Goal: Task Accomplishment & Management: Manage account settings

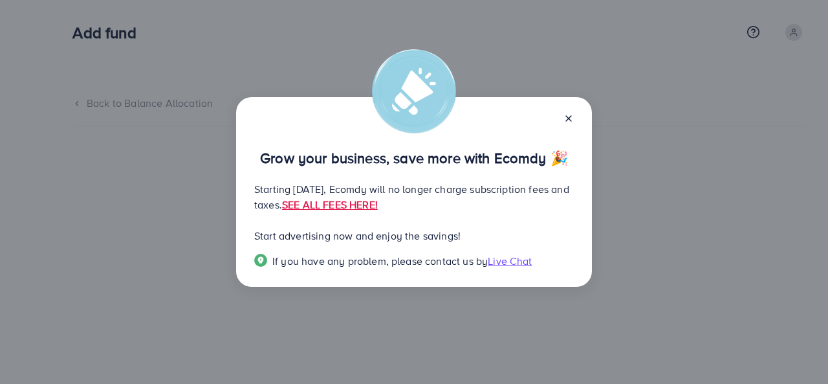
click at [569, 113] on icon at bounding box center [569, 118] width 10 height 10
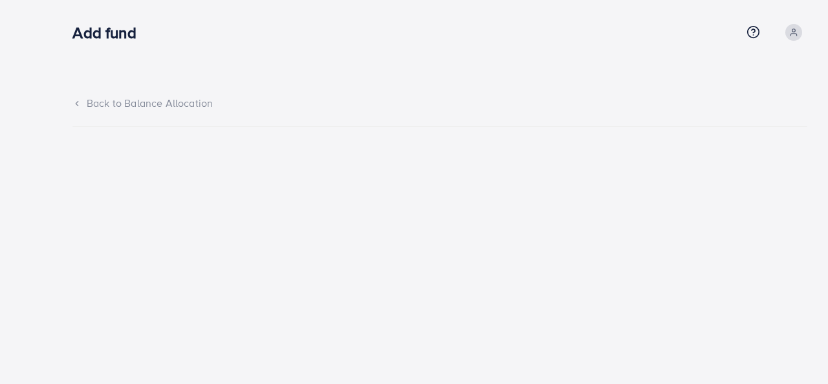
click at [80, 100] on icon at bounding box center [76, 103] width 9 height 9
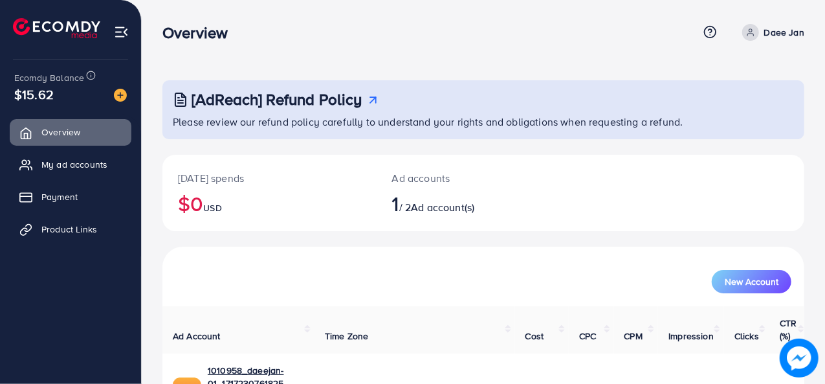
click at [751, 34] on icon at bounding box center [750, 35] width 6 height 3
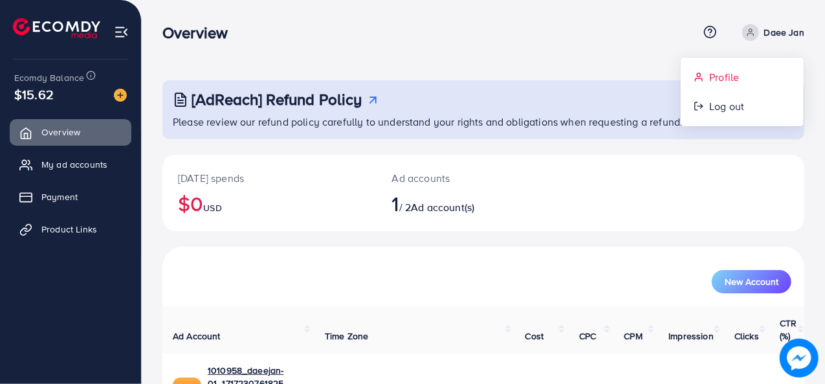
click at [717, 78] on span "Profile" at bounding box center [724, 77] width 30 height 16
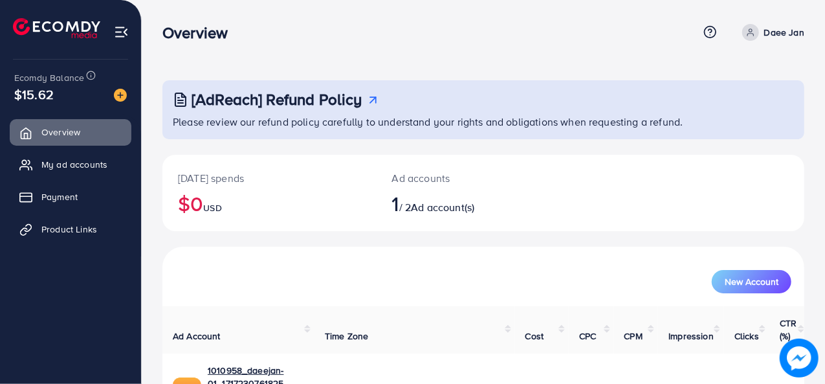
select select "********"
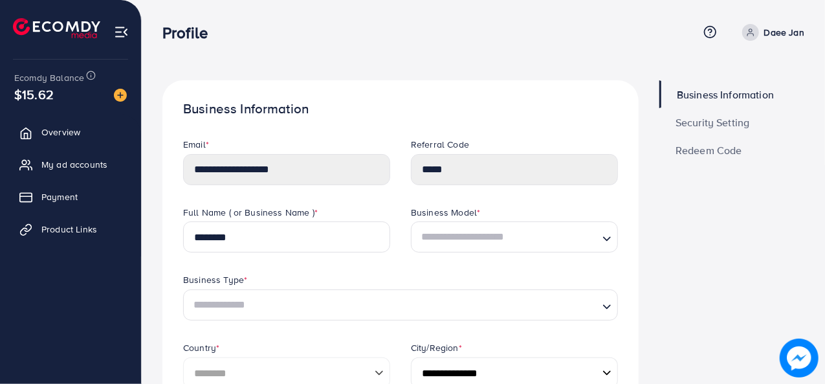
click at [448, 50] on nav "Profile Help Center Contact Support Term and policy About Us Daee Jan Profile L…" at bounding box center [483, 32] width 642 height 46
click at [606, 241] on icon "Search for option" at bounding box center [606, 238] width 13 height 13
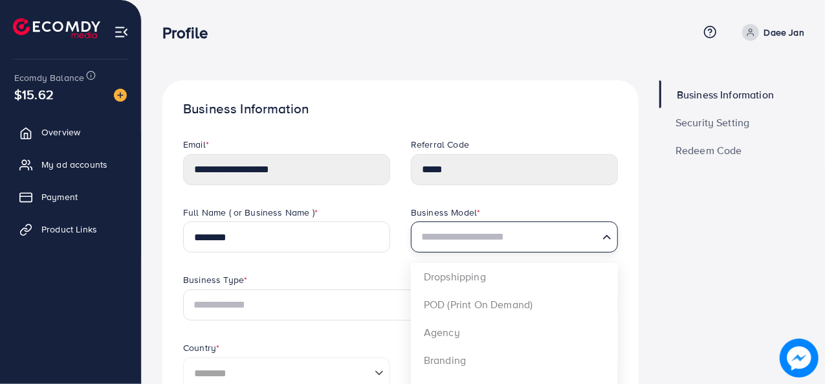
click at [605, 239] on icon "Search for option" at bounding box center [606, 236] width 13 height 13
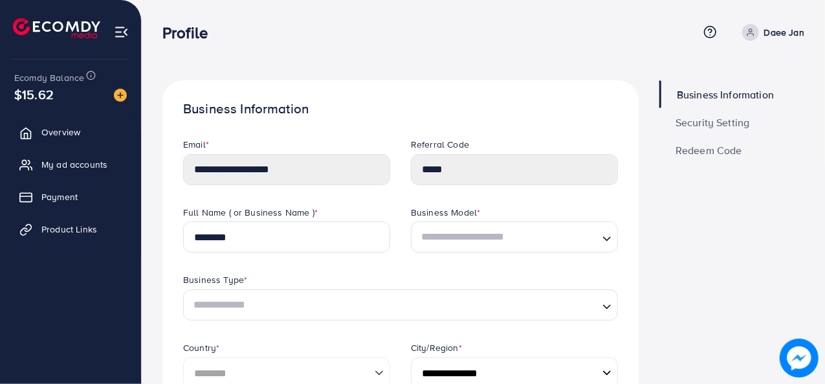
click at [237, 299] on input "Search for option" at bounding box center [393, 305] width 408 height 24
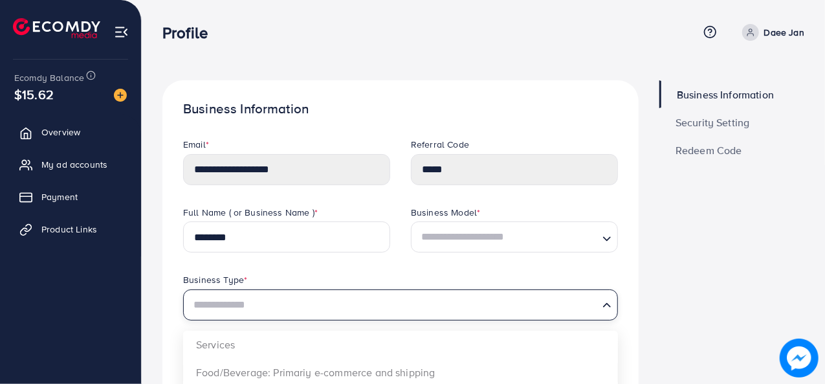
click at [272, 299] on input "Search for option" at bounding box center [393, 305] width 408 height 24
click at [278, 259] on div "Full Name ( or Business Name ) * ********" at bounding box center [287, 240] width 228 height 68
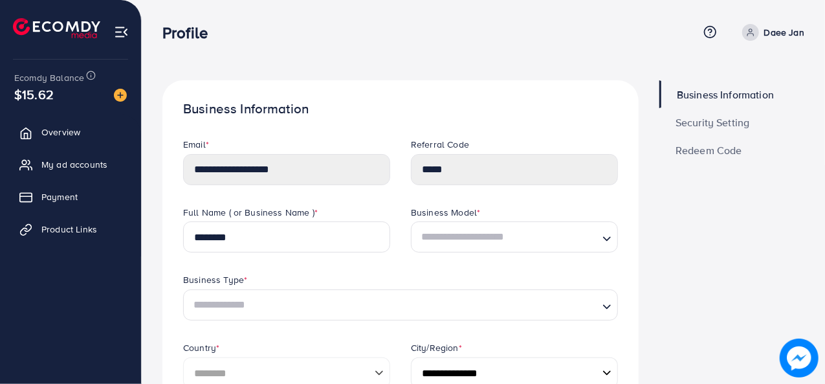
click at [177, 194] on div "**********" at bounding box center [287, 172] width 228 height 68
click at [700, 122] on span "Security Setting" at bounding box center [712, 122] width 74 height 10
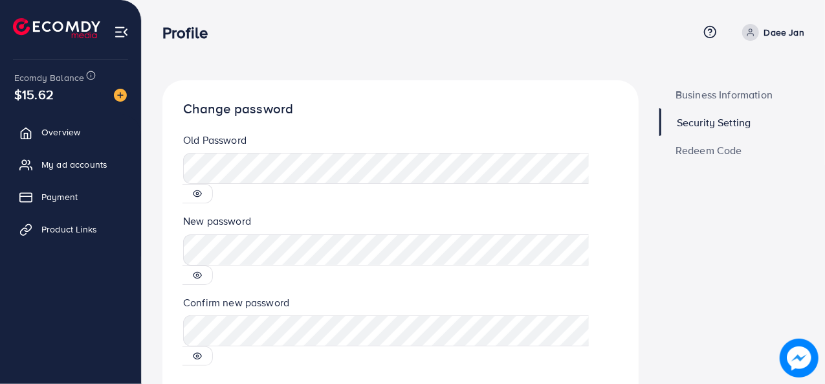
click at [199, 193] on circle at bounding box center [197, 194] width 3 height 3
click at [202, 189] on icon at bounding box center [197, 193] width 9 height 9
click at [232, 50] on nav "Profile Help Center Contact Support Term and policy About Us Daee Jan Profile L…" at bounding box center [483, 32] width 642 height 46
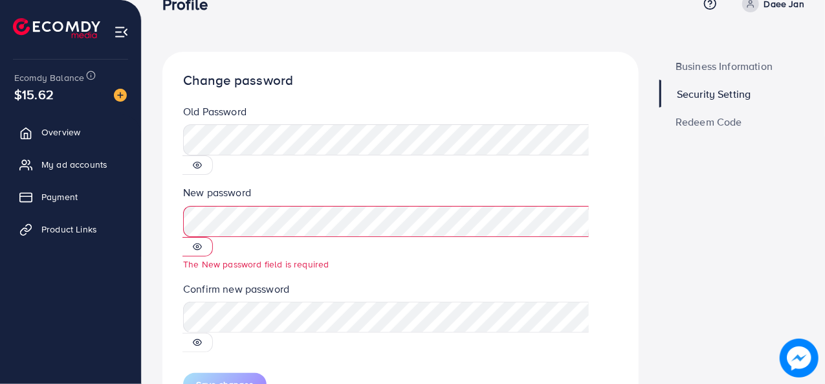
scroll to position [44, 0]
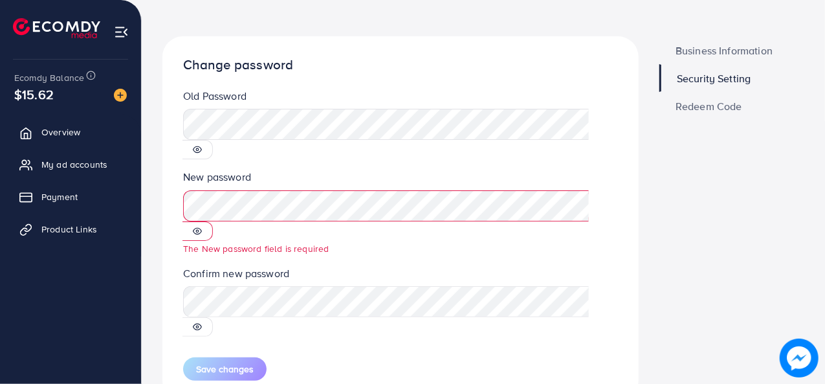
click at [121, 31] on img at bounding box center [121, 32] width 15 height 15
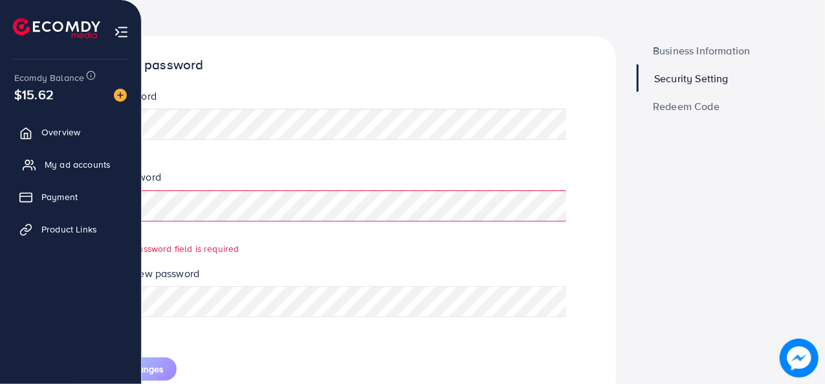
click at [57, 168] on span "My ad accounts" at bounding box center [78, 164] width 66 height 13
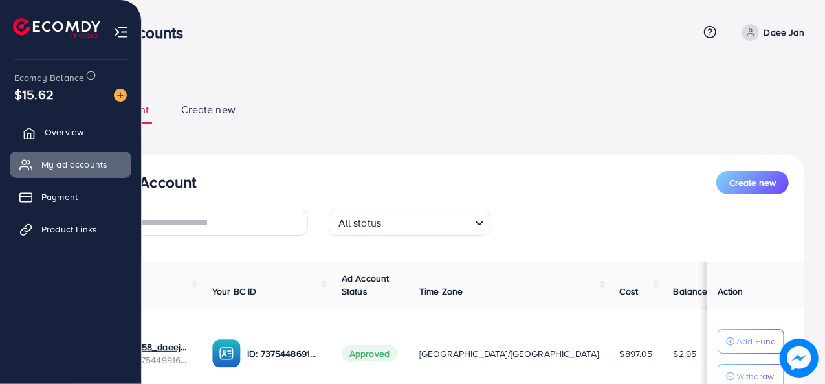
click at [52, 131] on span "Overview" at bounding box center [64, 132] width 39 height 13
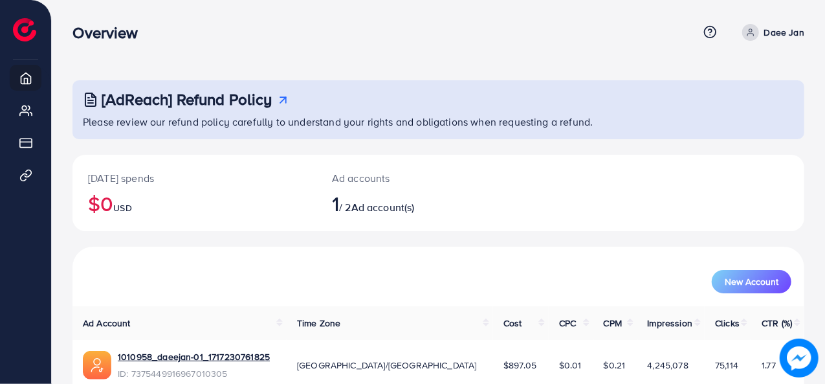
click at [373, 206] on span "Ad account(s)" at bounding box center [382, 207] width 63 height 14
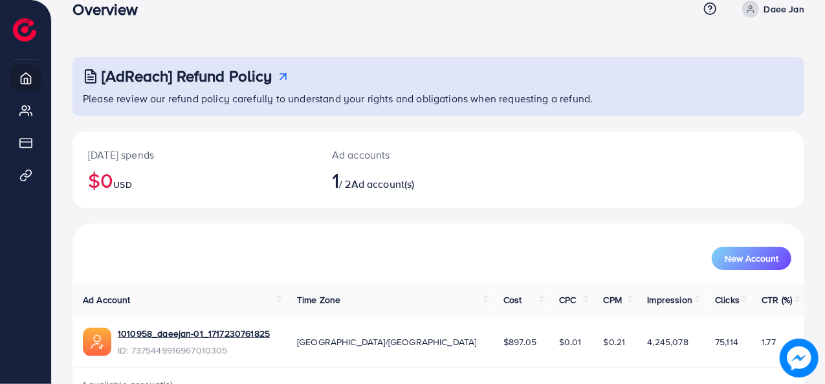
scroll to position [61, 0]
